Goal: Task Accomplishment & Management: Complete application form

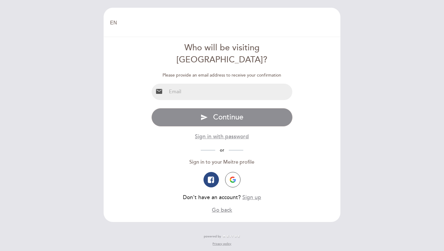
click at [252, 84] on input "email" at bounding box center [230, 92] width 126 height 16
type input "[EMAIL_ADDRESS][DOMAIN_NAME]"
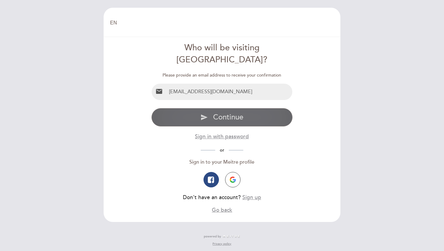
click at [196, 108] on button "send Continue" at bounding box center [222, 117] width 142 height 19
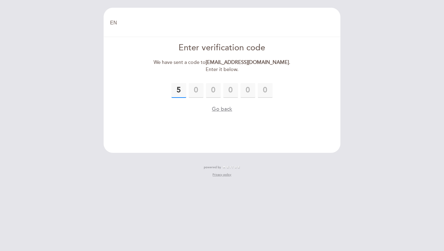
type input "5"
type input "0"
type input "9"
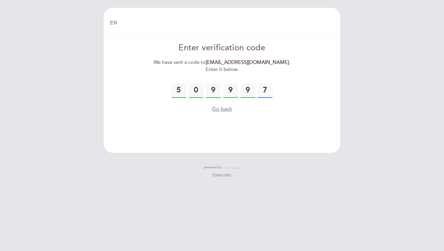
type input "7"
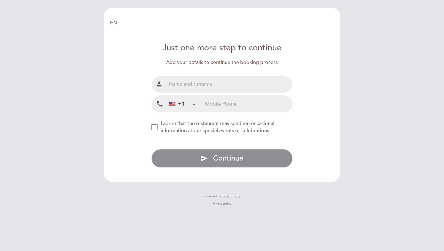
click at [183, 83] on input "text" at bounding box center [230, 84] width 126 height 16
type input "[PERSON_NAME]"
click at [214, 104] on input "tel" at bounding box center [248, 104] width 87 height 16
type input "3474857179"
click at [158, 126] on div "NEW_MODAL_AGREE_RESTAURANT_SEND_OCCASIONAL_INFO" at bounding box center [154, 127] width 6 height 6
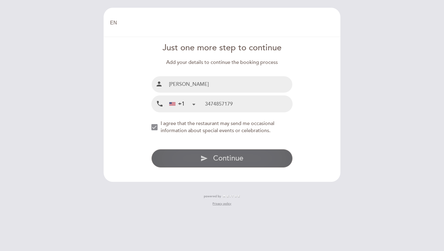
click at [183, 158] on button "send Continue" at bounding box center [222, 158] width 142 height 19
